Goal: Information Seeking & Learning: Learn about a topic

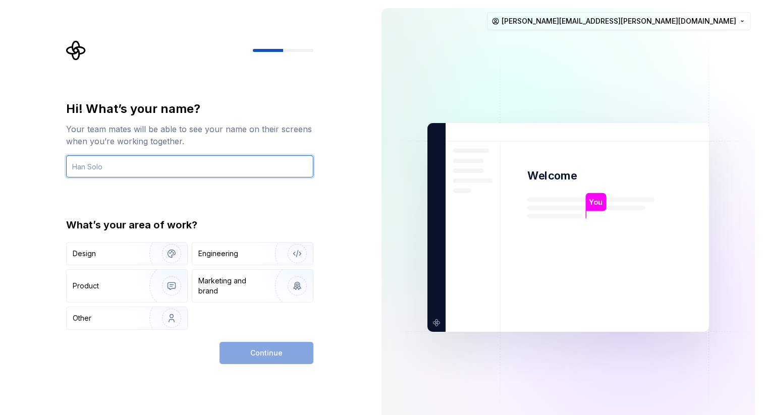
click at [147, 168] on input "text" at bounding box center [189, 166] width 247 height 22
type input "[PERSON_NAME]"
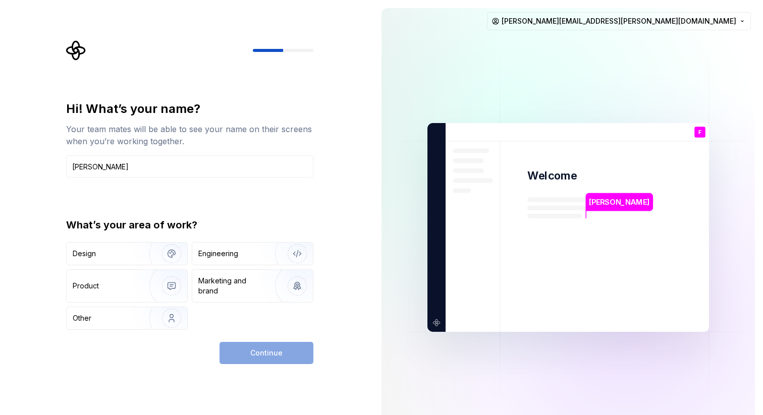
click at [244, 137] on div "Your team mates will be able to see your name on their screens when you’re work…" at bounding box center [189, 135] width 247 height 24
click at [265, 256] on img "button" at bounding box center [290, 254] width 65 height 68
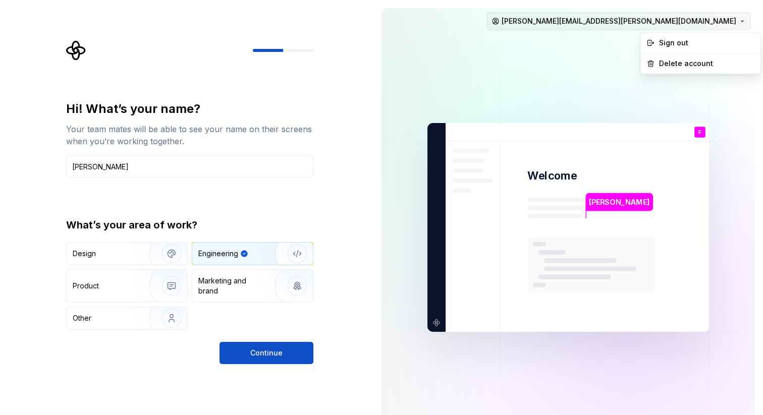
click at [738, 25] on html "Hi! What’s your name? Your team mates will be able to see your name on their sc…" at bounding box center [381, 207] width 763 height 415
click at [521, 44] on html "Hi! What’s your name? Your team mates will be able to see your name on their sc…" at bounding box center [381, 207] width 763 height 415
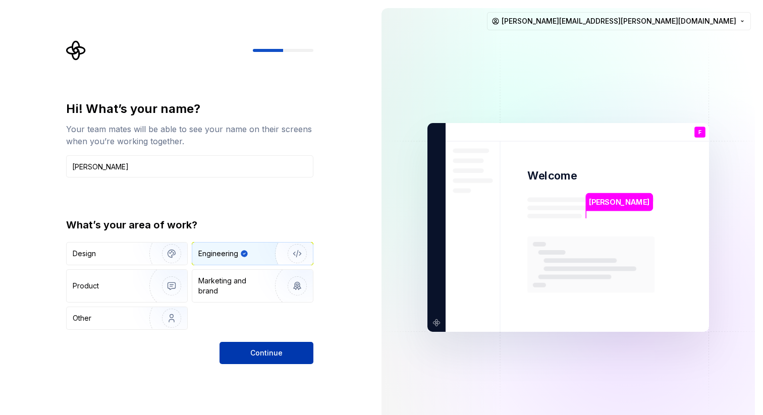
click at [281, 358] on span "Continue" at bounding box center [266, 353] width 32 height 10
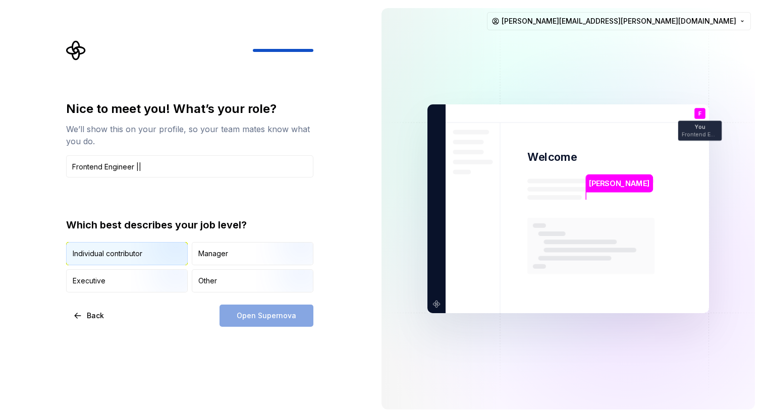
click at [134, 255] on img "button" at bounding box center [163, 267] width 65 height 68
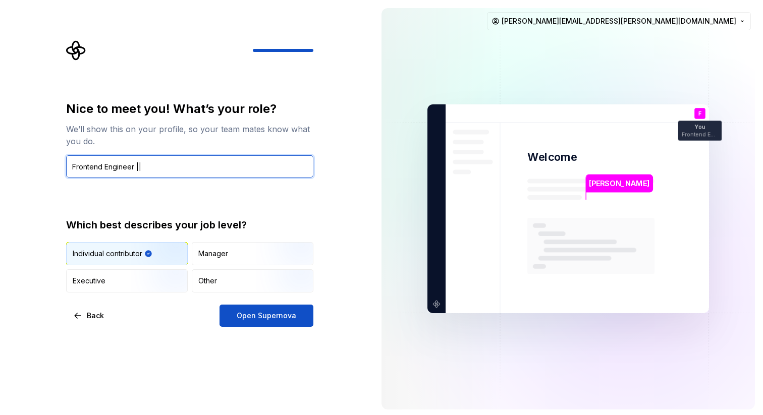
click at [179, 166] on input "Frontend Engineer ||" at bounding box center [189, 166] width 247 height 22
paste input "Senior Frontend Engineer II"
type input "Senior Frontend Engineer II"
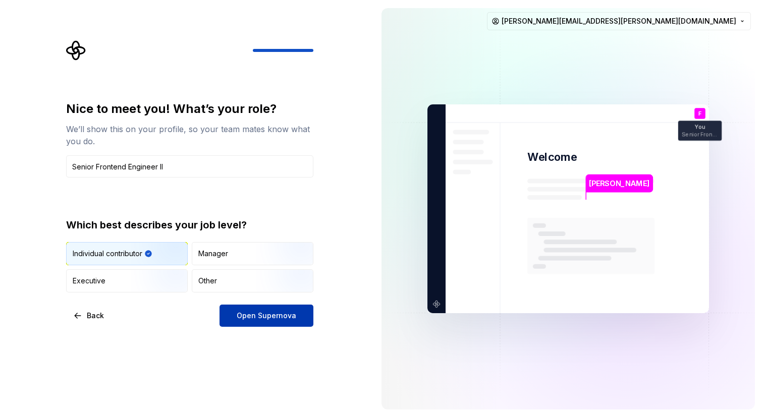
click at [278, 317] on span "Open Supernova" at bounding box center [267, 316] width 60 height 10
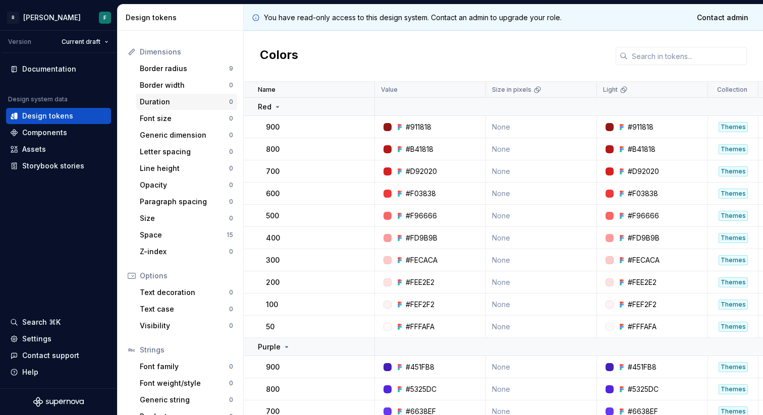
scroll to position [137, 0]
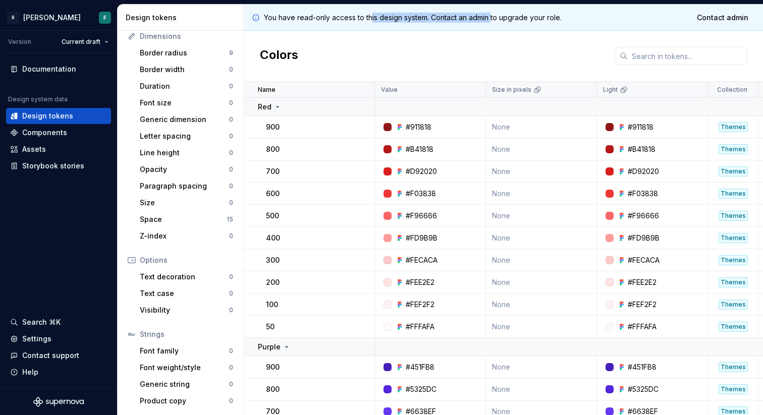
drag, startPoint x: 370, startPoint y: 19, endPoint x: 493, endPoint y: 19, distance: 122.6
click at [493, 19] on p "You have read-only access to this design system. Contact an admin to upgrade yo…" at bounding box center [413, 18] width 298 height 10
drag, startPoint x: 569, startPoint y: 19, endPoint x: 423, endPoint y: 19, distance: 145.3
click at [424, 19] on div "You have read-only access to this design system. Contact an admin to upgrade yo…" at bounding box center [503, 18] width 519 height 26
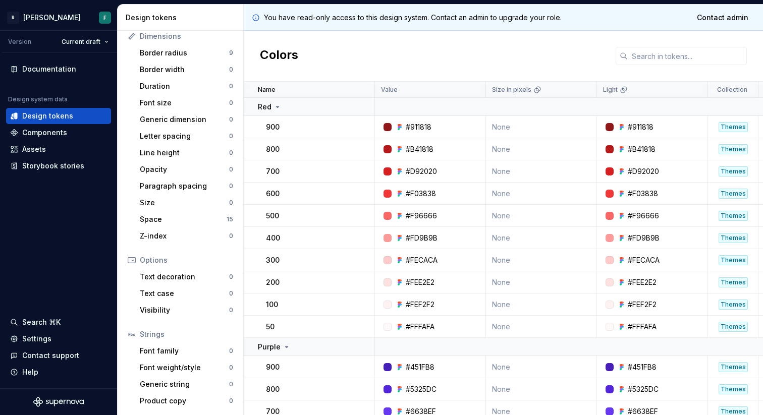
click at [423, 19] on p "You have read-only access to this design system. Contact an admin to upgrade yo…" at bounding box center [413, 18] width 298 height 10
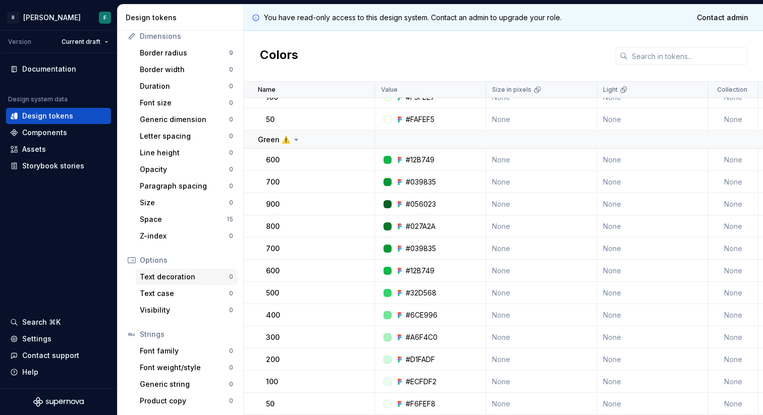
scroll to position [0, 0]
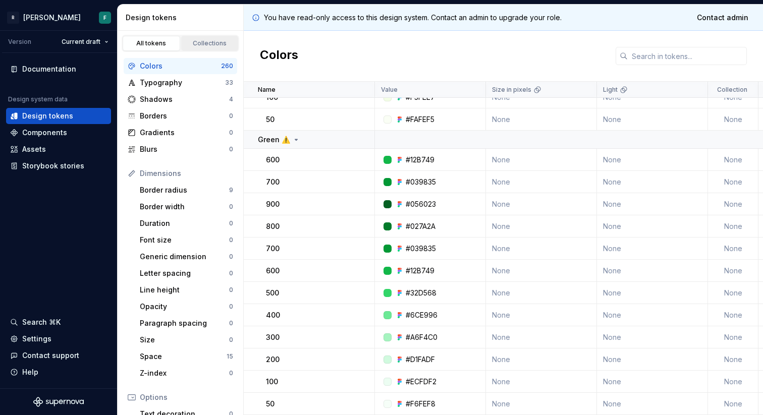
click at [208, 45] on div "Collections" at bounding box center [210, 43] width 50 height 8
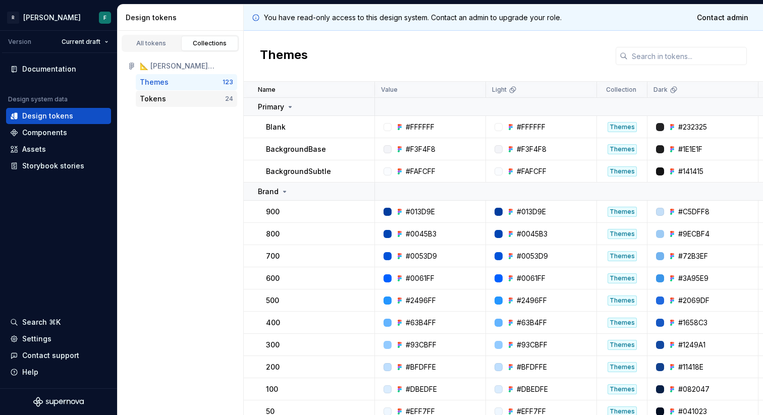
click at [173, 100] on div "Tokens" at bounding box center [182, 99] width 85 height 10
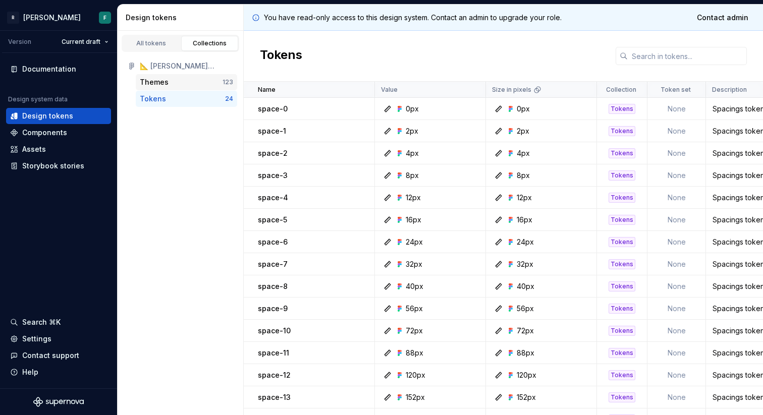
click at [174, 77] on div "Themes" at bounding box center [181, 82] width 83 height 10
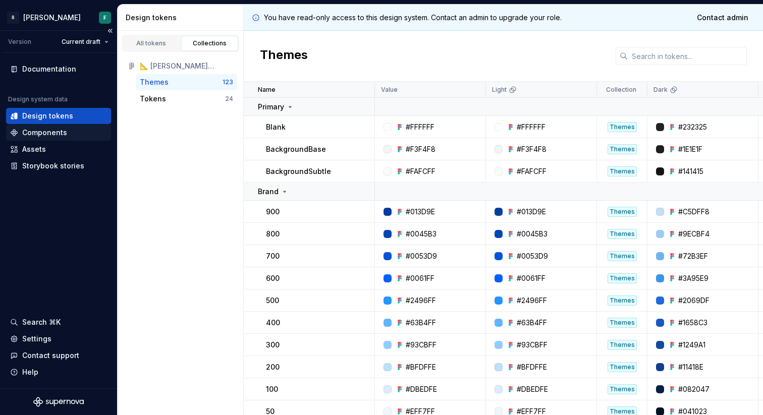
click at [58, 132] on div "Components" at bounding box center [44, 133] width 45 height 10
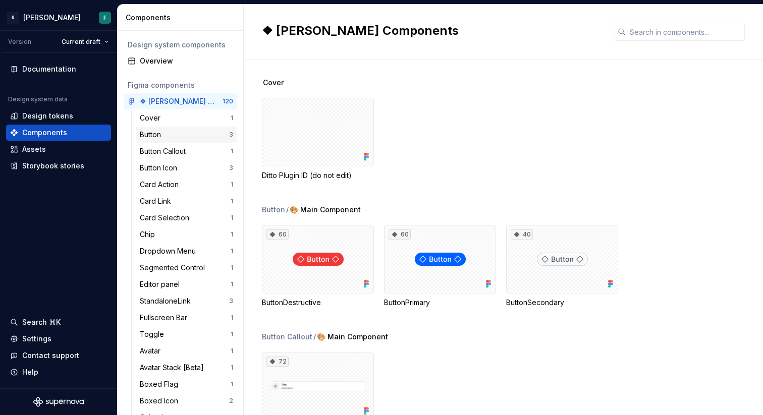
click at [166, 132] on div "Button" at bounding box center [184, 135] width 89 height 10
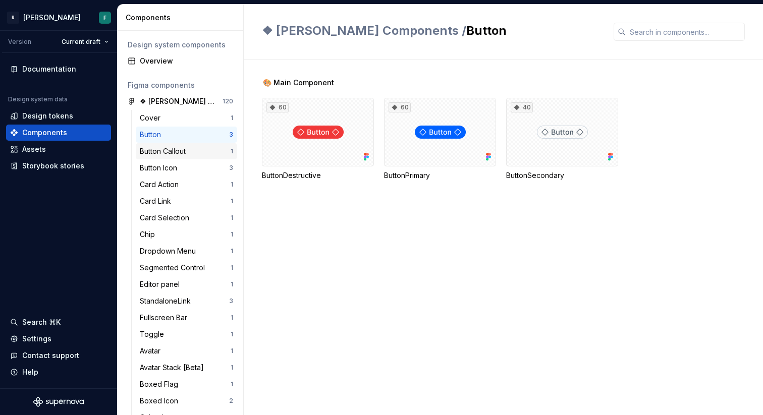
click at [169, 154] on div "Button Callout" at bounding box center [165, 151] width 50 height 10
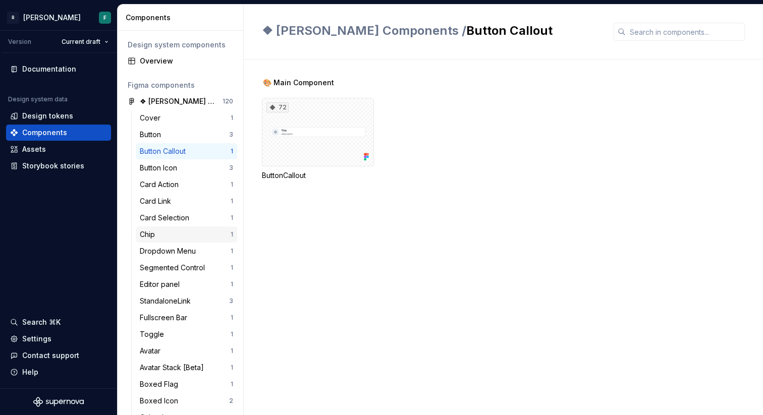
click at [180, 231] on div "Chip" at bounding box center [185, 235] width 91 height 10
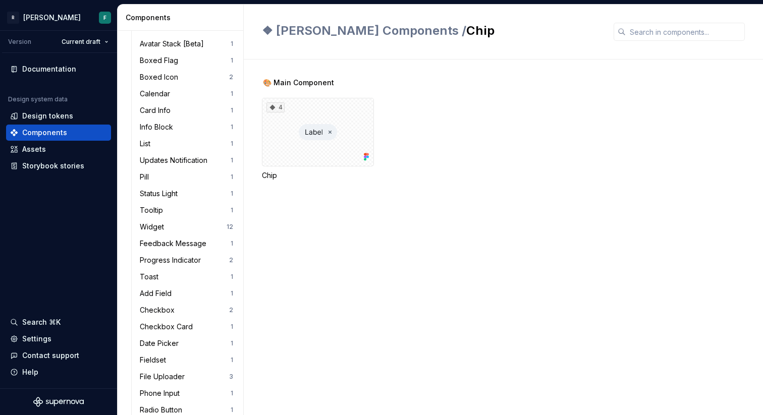
scroll to position [430, 0]
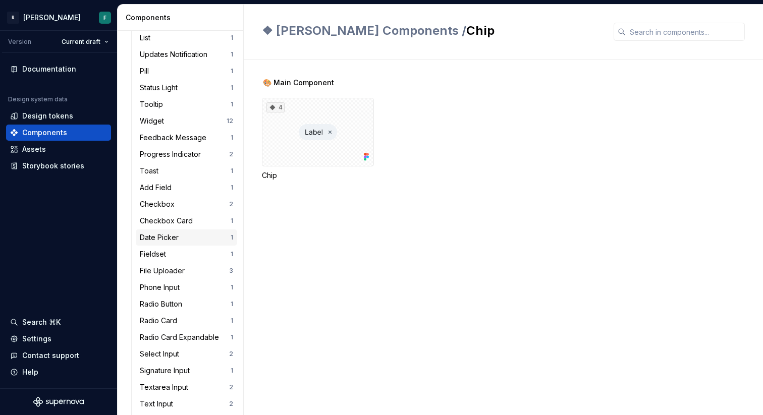
click at [171, 236] on div "Date Picker" at bounding box center [161, 238] width 43 height 10
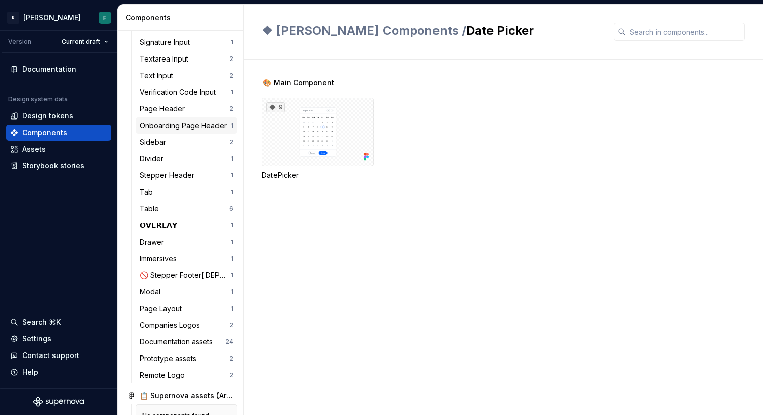
scroll to position [759, 0]
click at [159, 209] on div "Table" at bounding box center [151, 208] width 23 height 10
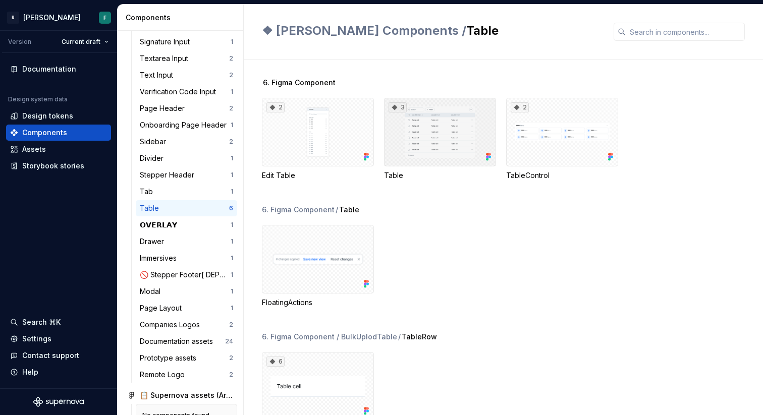
click at [446, 156] on div "3" at bounding box center [440, 132] width 112 height 69
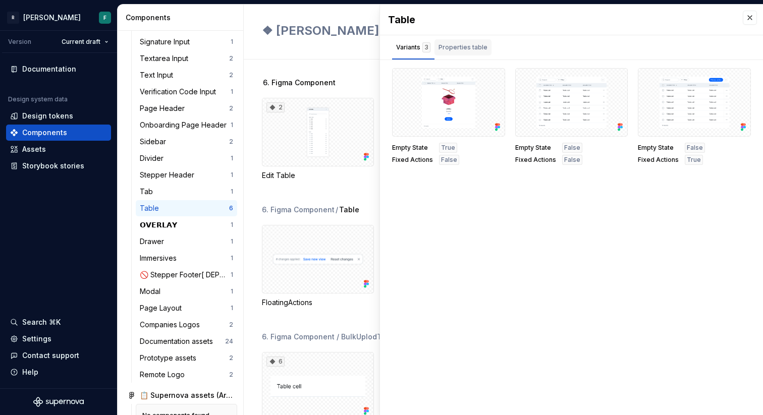
click at [472, 46] on div "Properties table" at bounding box center [463, 47] width 49 height 10
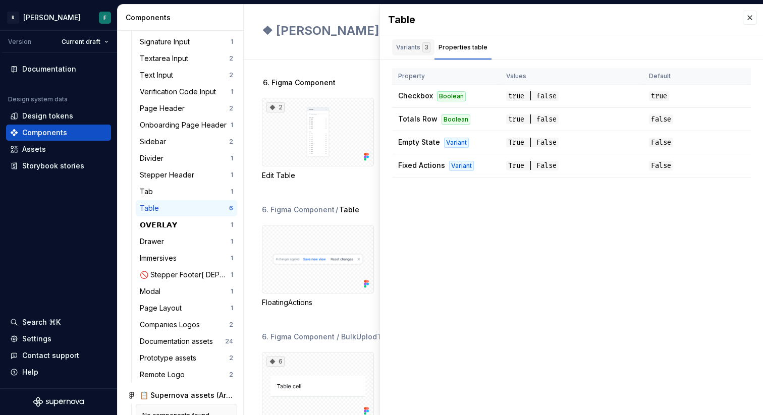
click at [411, 48] on div "Variants 3" at bounding box center [413, 47] width 34 height 10
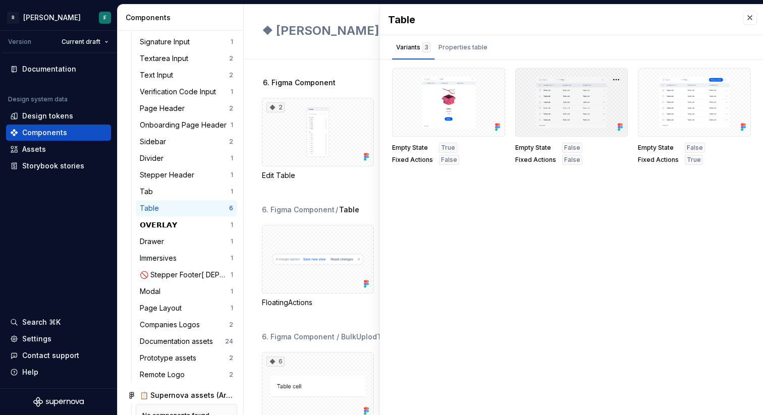
click at [571, 107] on div at bounding box center [571, 102] width 113 height 69
click at [590, 120] on div at bounding box center [571, 102] width 113 height 69
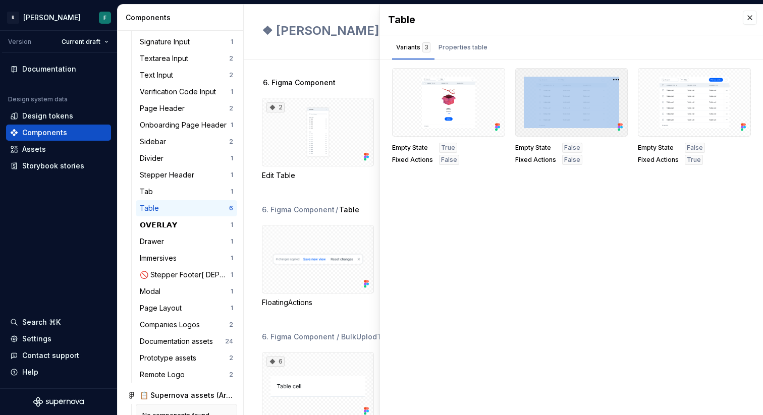
click at [590, 120] on div at bounding box center [571, 102] width 113 height 69
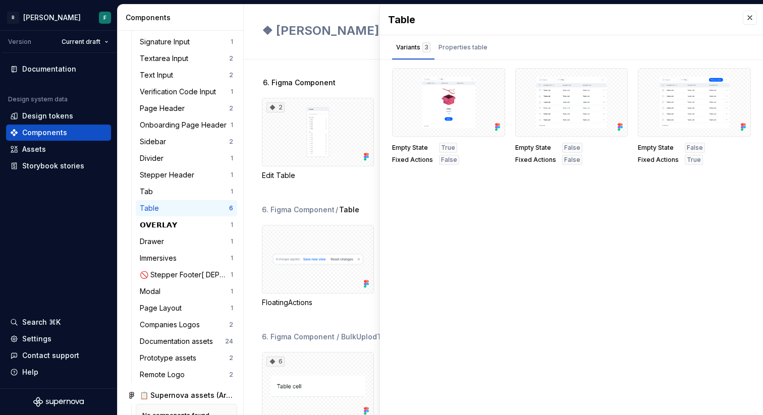
click at [590, 194] on div "Table Variants 3 Properties table Empty State True Fixed Actions False Empty St…" at bounding box center [571, 210] width 383 height 411
click at [752, 17] on button "button" at bounding box center [750, 18] width 14 height 14
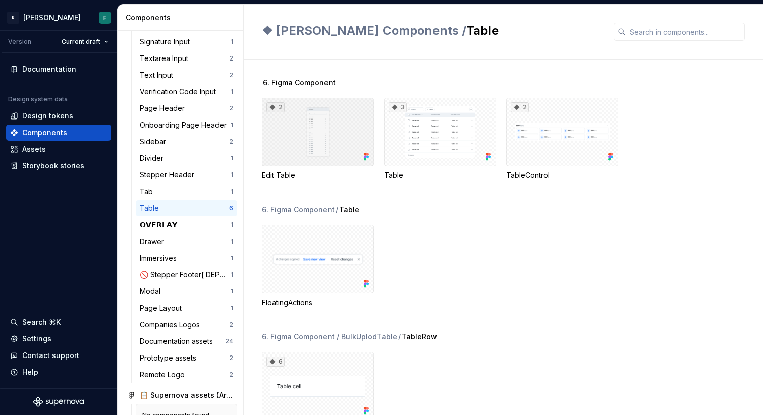
click at [309, 127] on div "2" at bounding box center [318, 132] width 112 height 69
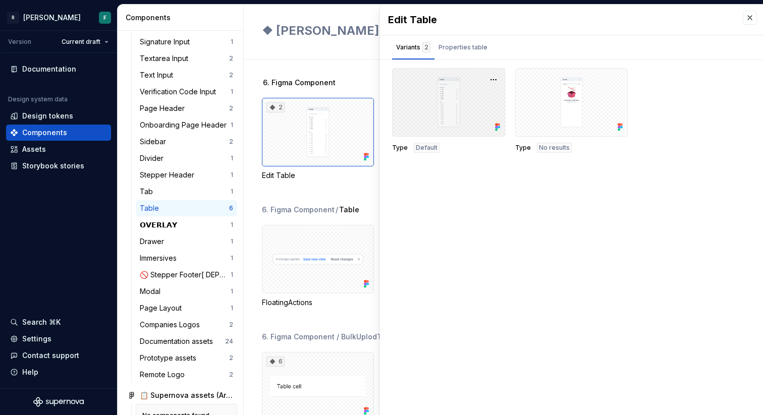
click at [446, 105] on div at bounding box center [448, 102] width 113 height 69
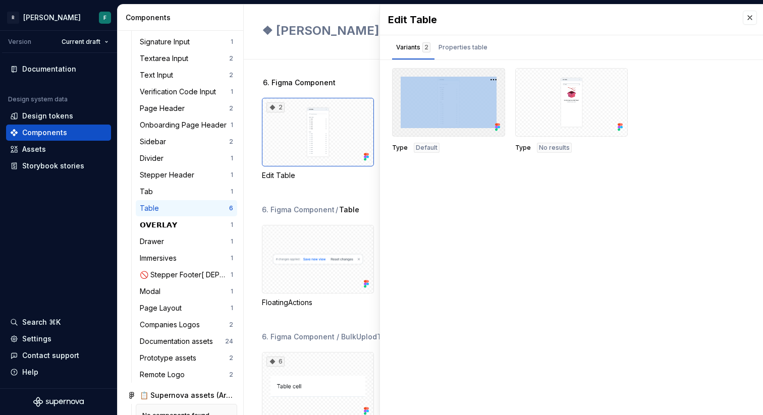
click at [446, 105] on div at bounding box center [448, 102] width 113 height 69
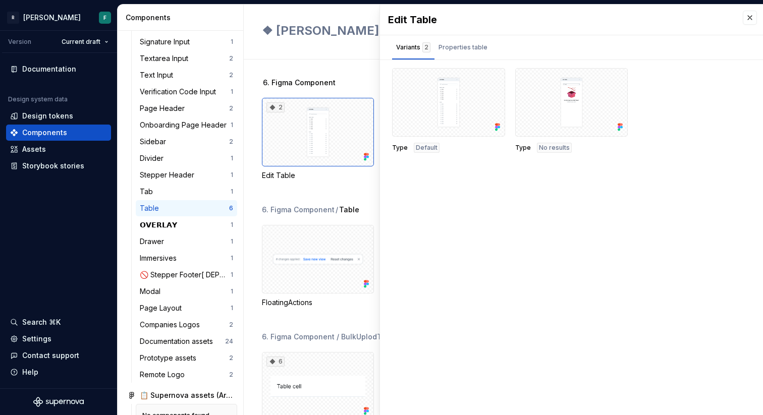
click at [465, 198] on div "Edit Table Variants 2 Properties table Type Default Type No results Property Va…" at bounding box center [571, 210] width 383 height 411
click at [753, 16] on button "button" at bounding box center [750, 18] width 14 height 14
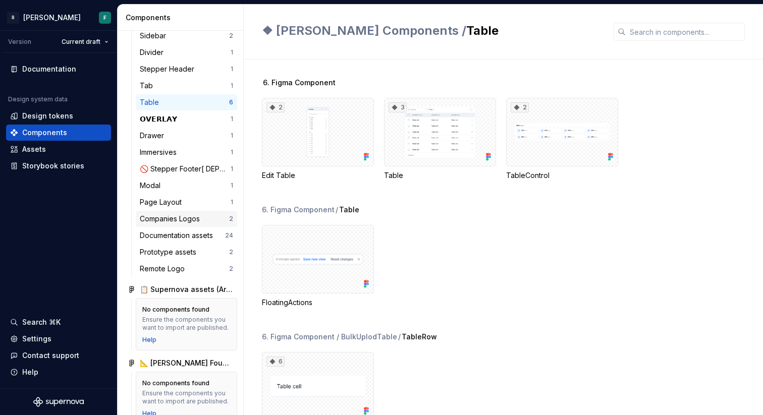
scroll to position [884, 0]
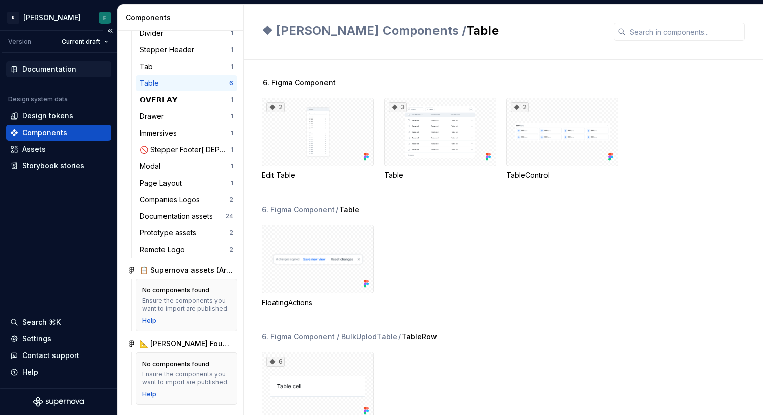
click at [56, 71] on div "Documentation" at bounding box center [49, 69] width 54 height 10
click at [42, 69] on div "Documentation" at bounding box center [49, 69] width 54 height 10
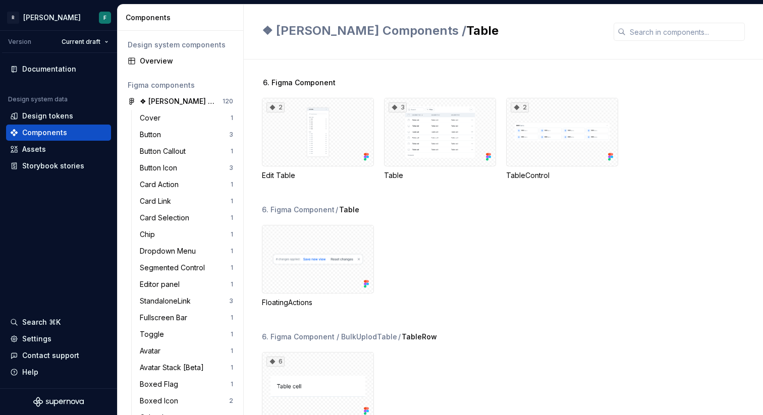
click at [471, 20] on div "❖ Norma Components / Table" at bounding box center [503, 32] width 519 height 55
click at [49, 150] on div "Assets" at bounding box center [58, 149] width 97 height 10
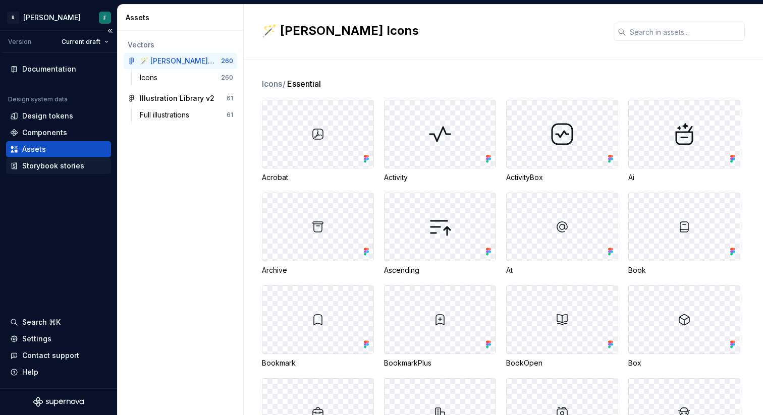
click at [40, 161] on div "Storybook stories" at bounding box center [53, 166] width 62 height 10
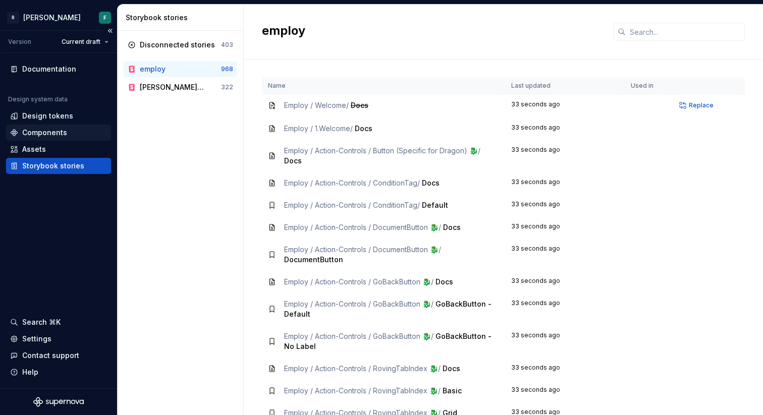
click at [57, 134] on div "Components" at bounding box center [44, 133] width 45 height 10
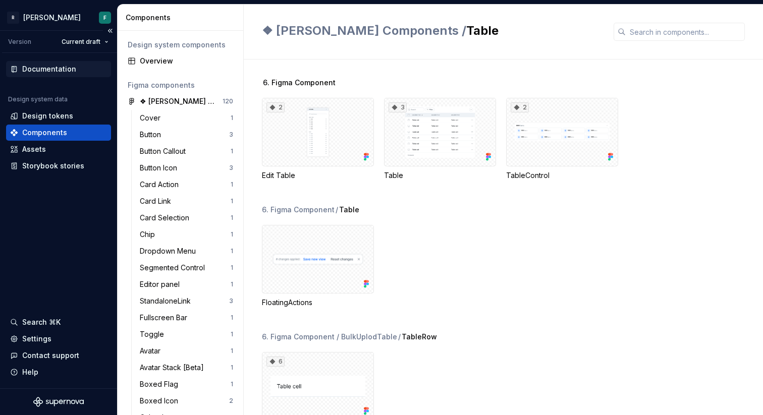
click at [60, 70] on div "Documentation" at bounding box center [49, 69] width 54 height 10
